Goal: Download file/media

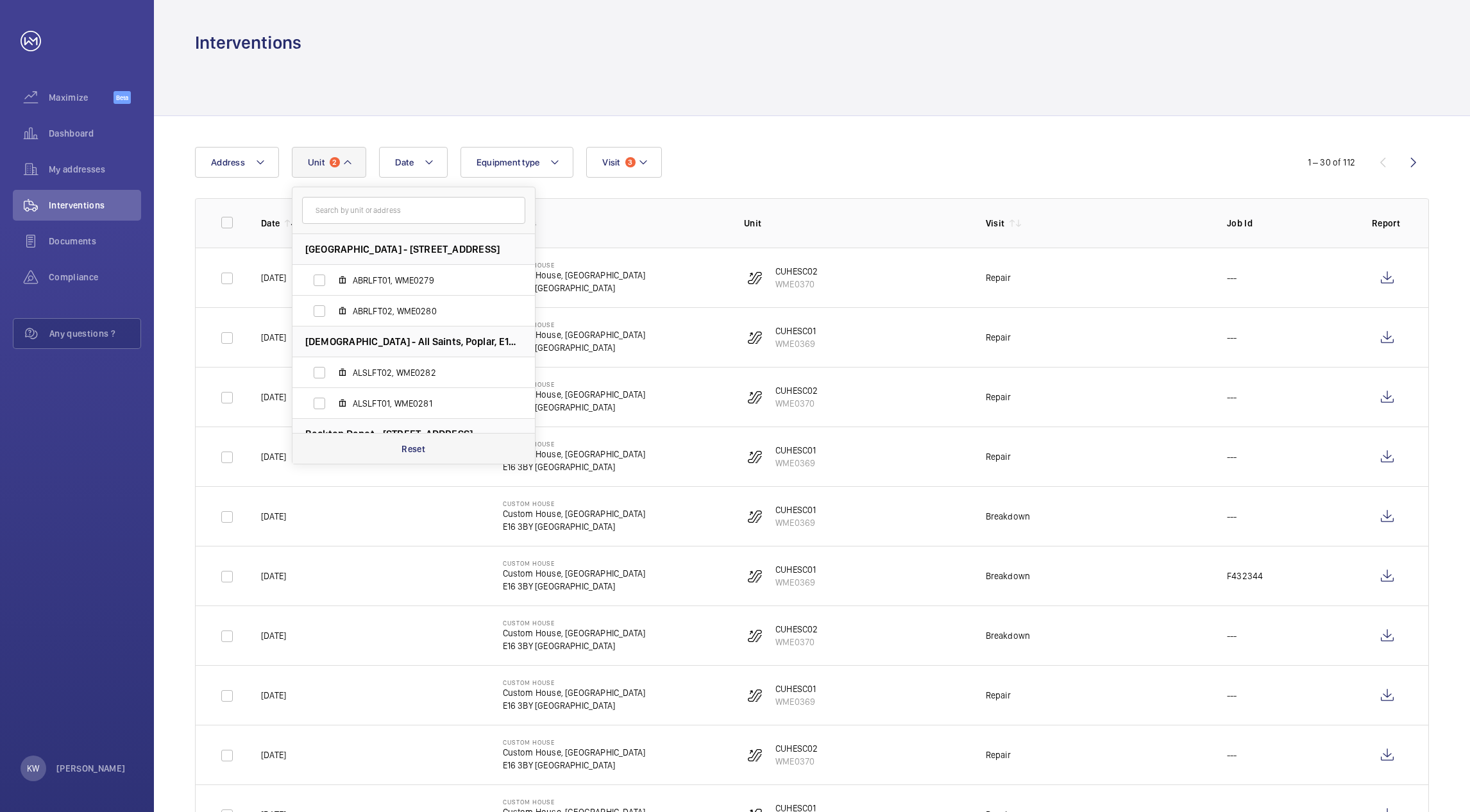
click at [413, 449] on p "Reset" at bounding box center [414, 449] width 24 height 13
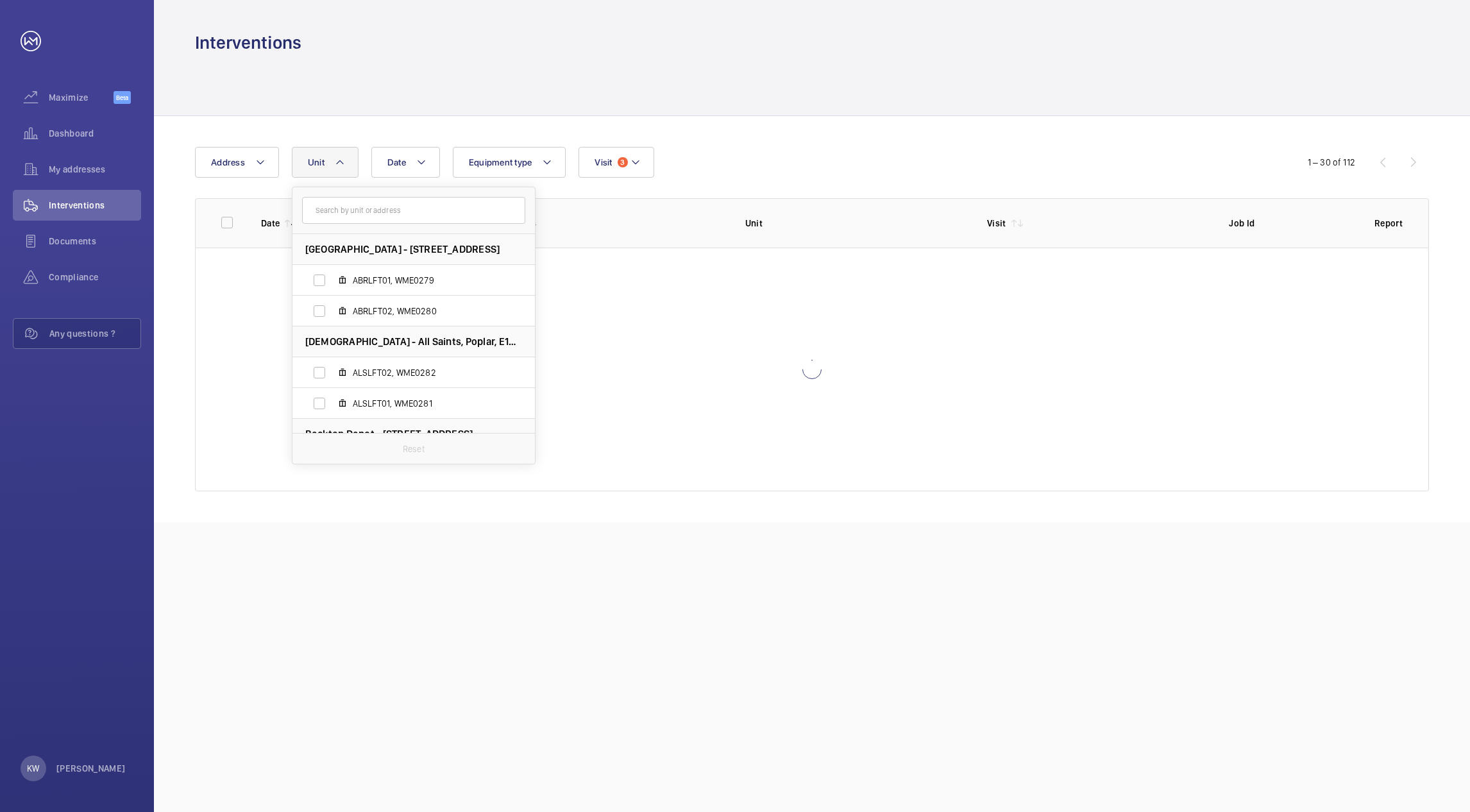
click at [710, 159] on div "Date Address [STREET_ADDRESS][GEOGRAPHIC_DATA] ABRLFT02, WME0280 All Saints - […" at bounding box center [735, 162] width 1080 height 31
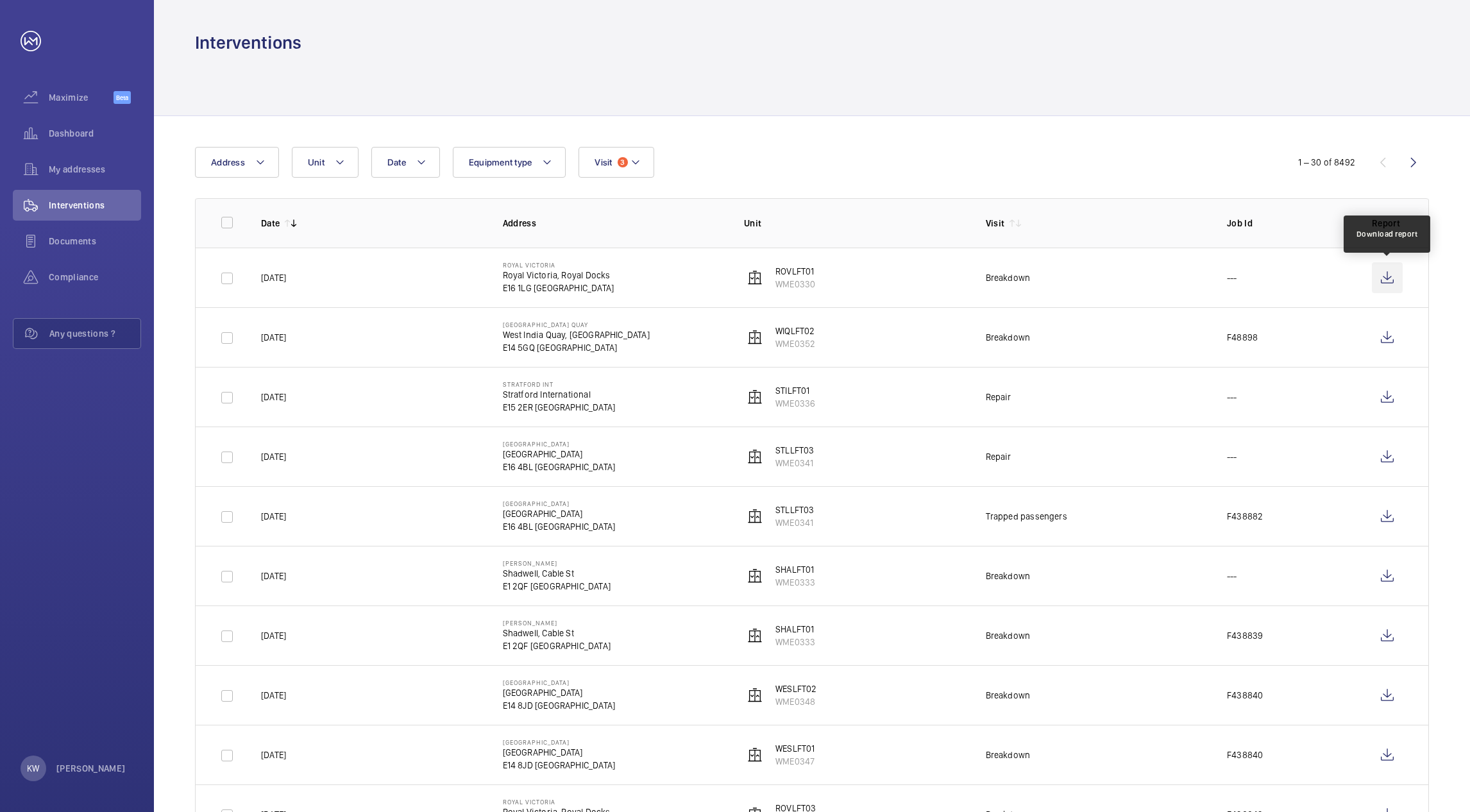
click at [1382, 276] on wm-front-icon-button at bounding box center [1387, 278] width 31 height 31
click at [1383, 343] on wm-front-icon-button at bounding box center [1387, 337] width 31 height 31
